Goal: Find specific page/section: Find specific page/section

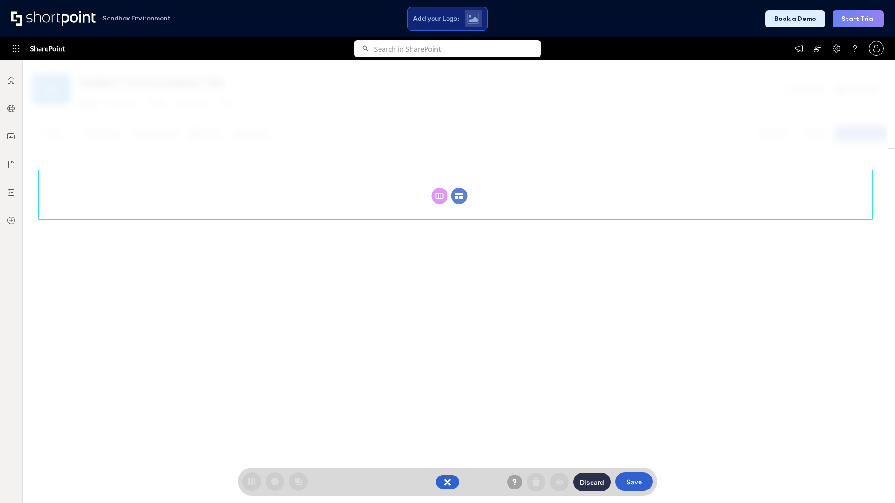
click at [459, 196] on circle at bounding box center [459, 196] width 16 height 16
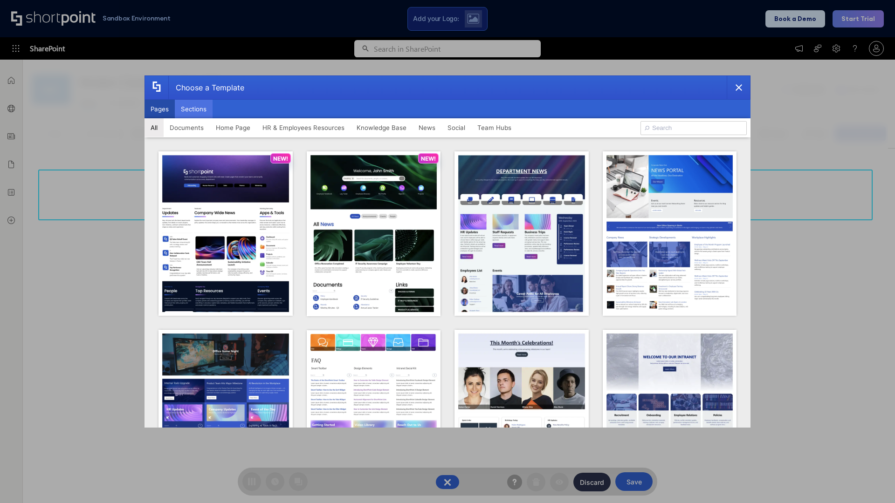
click at [193, 109] on button "Sections" at bounding box center [194, 109] width 38 height 19
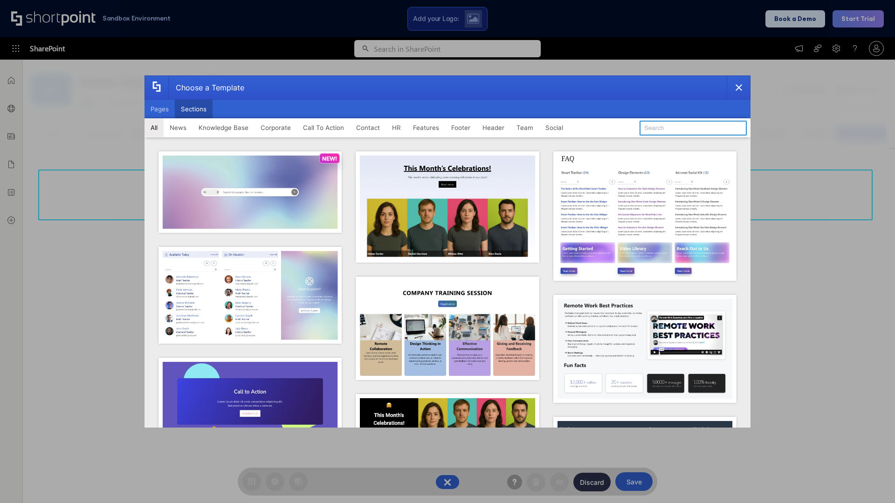
type input "Quick Links"
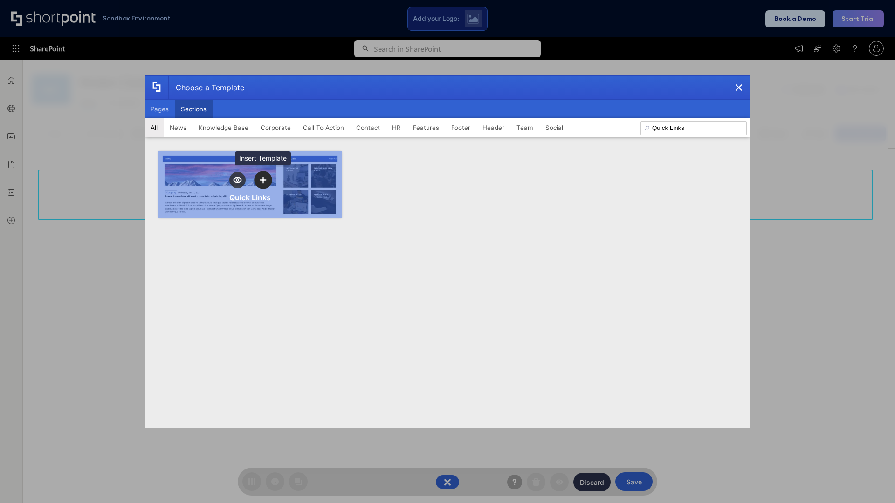
click at [263, 180] on icon "template selector" at bounding box center [263, 180] width 7 height 7
